Goal: Information Seeking & Learning: Learn about a topic

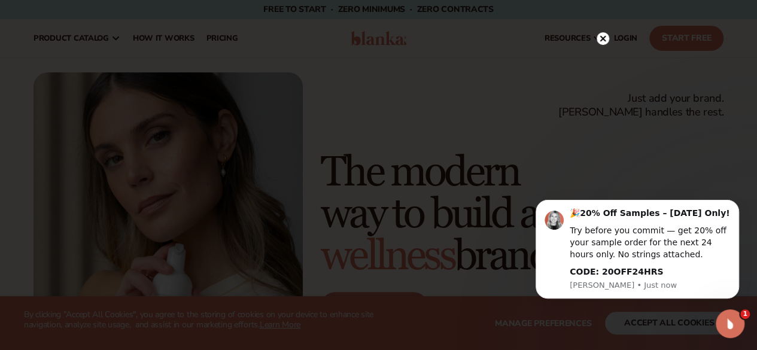
click at [671, 324] on div at bounding box center [378, 175] width 757 height 350
click at [599, 36] on circle at bounding box center [596, 38] width 13 height 13
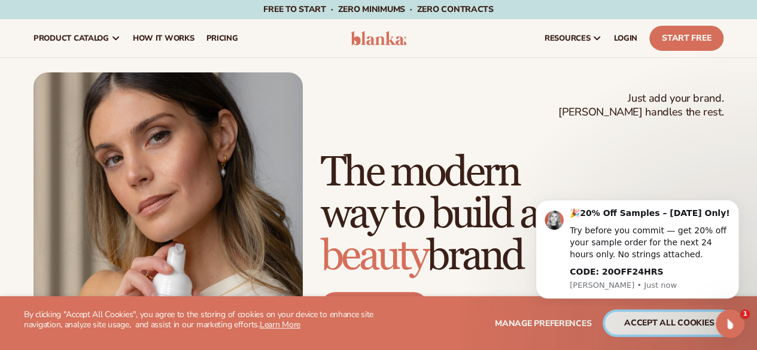
click at [702, 324] on button "accept all cookies" at bounding box center [669, 323] width 128 height 23
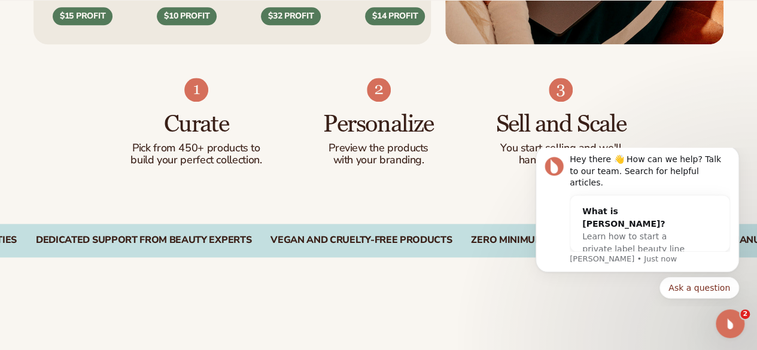
scroll to position [695, 0]
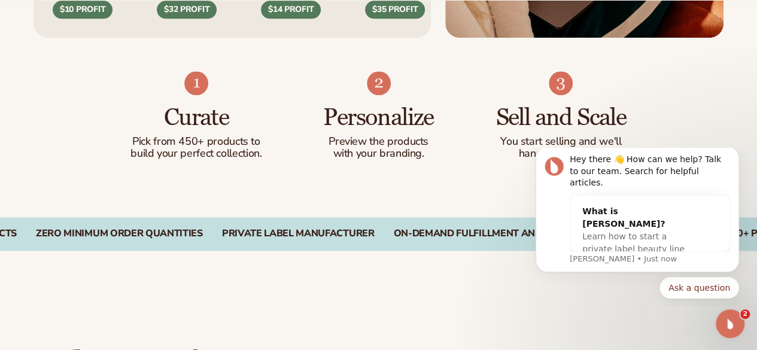
click at [384, 148] on p "Preview the products" at bounding box center [378, 142] width 135 height 12
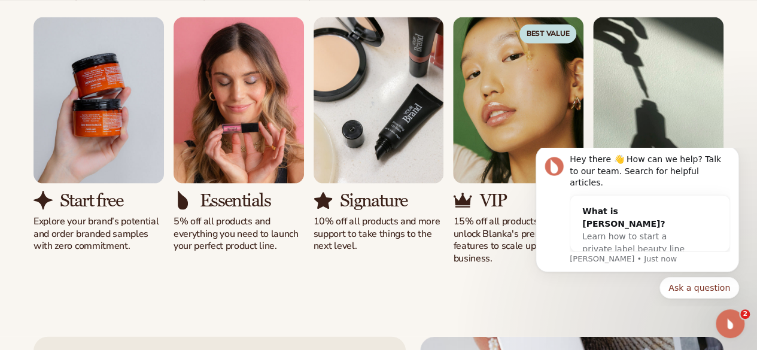
scroll to position [1103, 0]
